Goal: Task Accomplishment & Management: Manage account settings

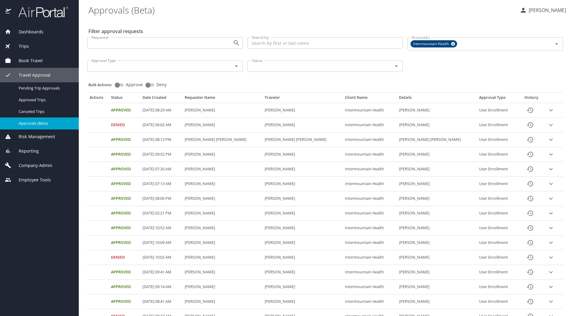
click at [31, 163] on span "Company Admin" at bounding box center [31, 165] width 41 height 7
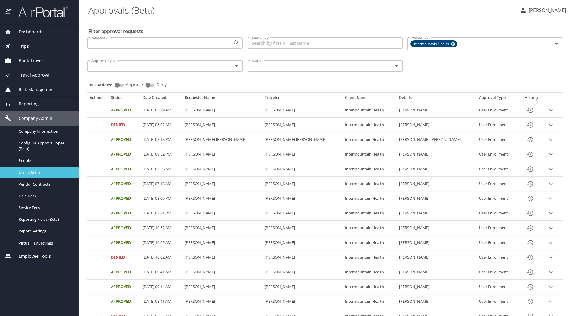
click at [32, 173] on span "Users (Beta)" at bounding box center [45, 173] width 53 height 6
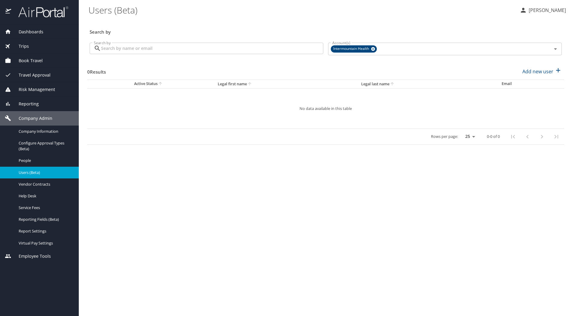
click at [151, 46] on input "Search by" at bounding box center [212, 48] width 222 height 11
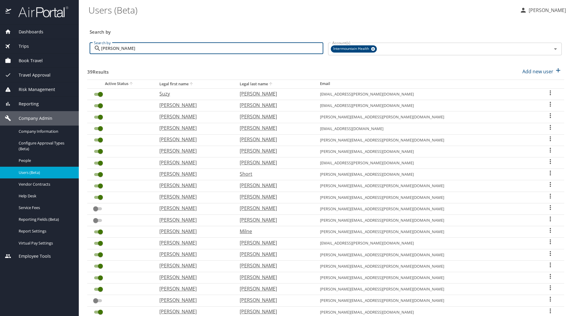
type input "[PERSON_NAME]"
checkbox input "false"
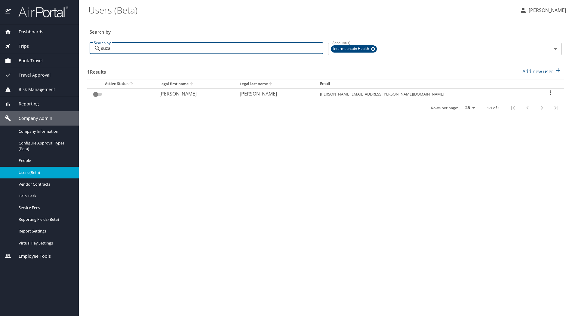
type input "suz"
checkbox input "true"
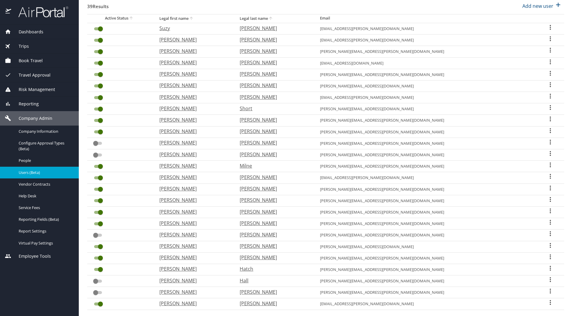
scroll to position [90, 0]
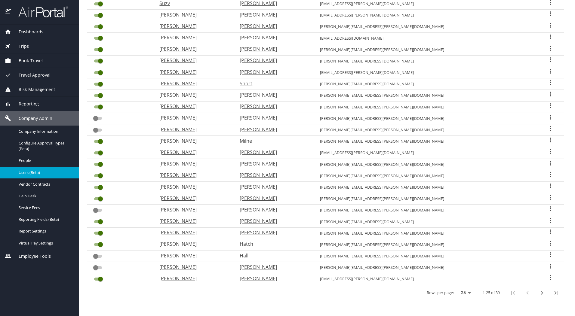
type input "suz"
click at [183, 277] on p "[PERSON_NAME]" at bounding box center [193, 278] width 68 height 7
select select "US"
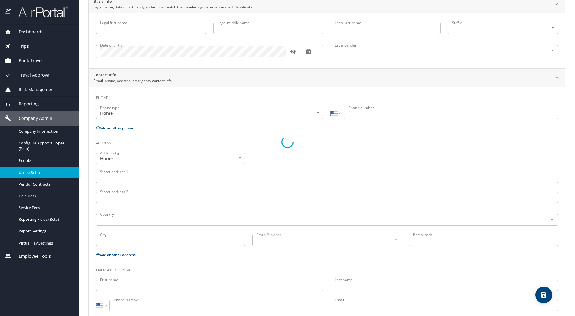
scroll to position [81, 0]
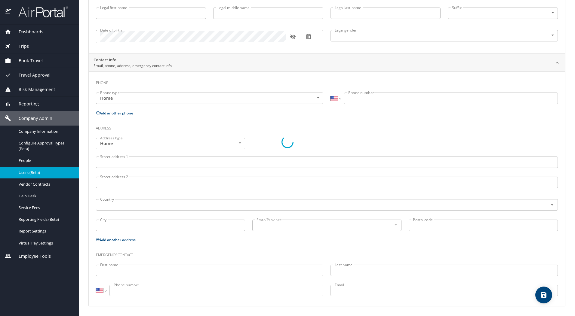
type input "[PERSON_NAME]"
type input "[DEMOGRAPHIC_DATA]"
type input "[PERSON_NAME]"
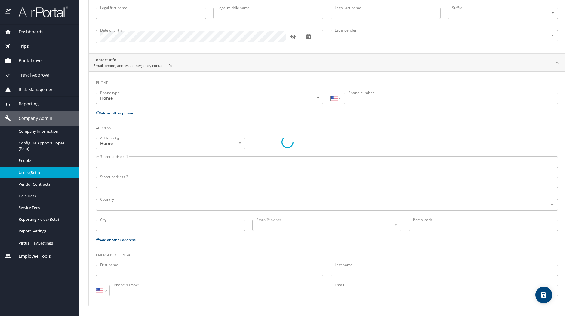
select select "AT"
type input "05632 5514"
select select "AT"
